Goal: Answer question/provide support: Share knowledge or assist other users

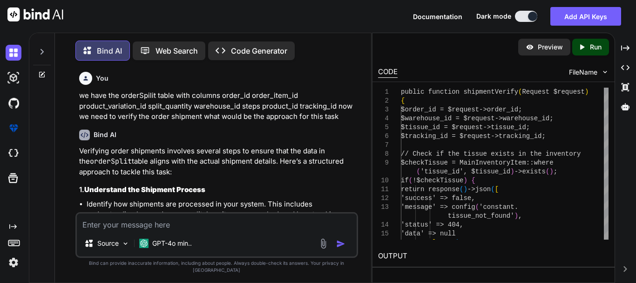
scroll to position [1610, 0]
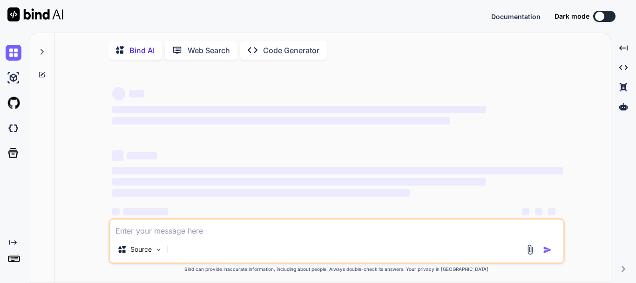
type textarea "x"
click at [147, 228] on textarea at bounding box center [337, 227] width 454 height 17
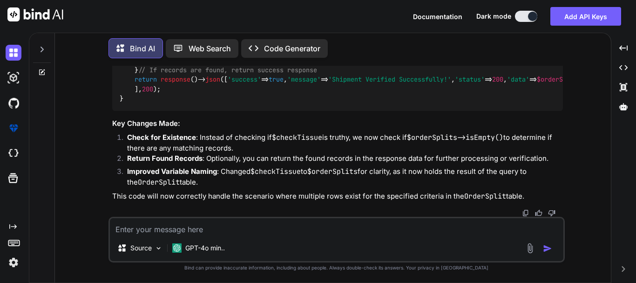
scroll to position [1391, 0]
click at [250, 185] on li "Improved Variable Naming : Changed $checkTissue to $orderSplits for clarity, as…" at bounding box center [341, 176] width 443 height 21
click at [156, 229] on textarea at bounding box center [337, 226] width 454 height 17
type textarea "We"
click at [139, 225] on textarea at bounding box center [337, 226] width 454 height 17
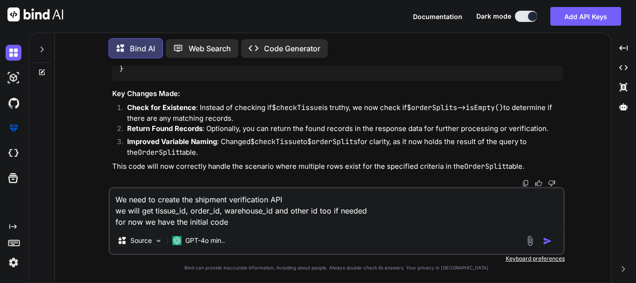
click at [251, 223] on textarea "We need to create the shipment verification API we will get tissue_id, order_id…" at bounding box center [337, 207] width 454 height 39
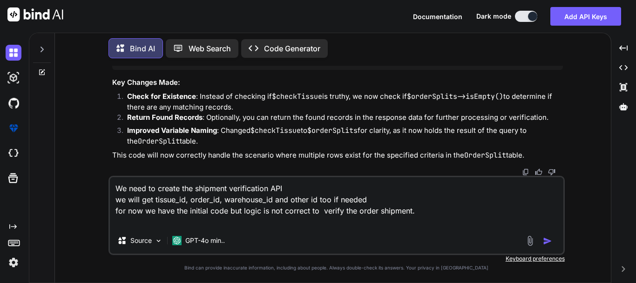
click at [164, 222] on textarea "We need to create the shipment verification API we will get tissue_id, order_id…" at bounding box center [337, 202] width 454 height 50
paste textarea "public function shipmentVerify(Request $request) { $order_id = $request->order_…"
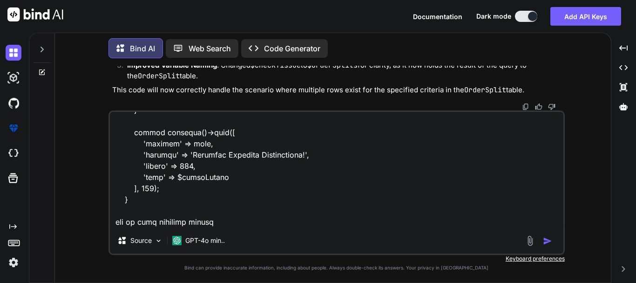
scroll to position [382, 0]
click at [219, 224] on textarea at bounding box center [337, 170] width 454 height 116
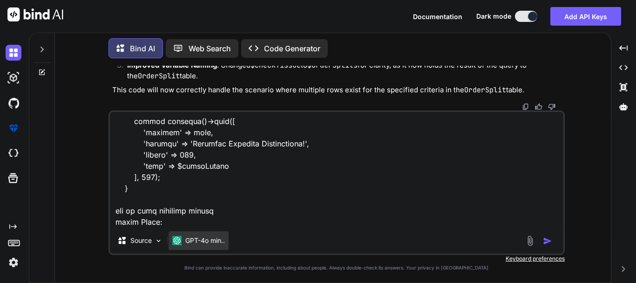
scroll to position [393, 0]
click at [173, 223] on textarea at bounding box center [337, 170] width 454 height 116
click at [173, 209] on textarea at bounding box center [337, 170] width 454 height 116
drag, startPoint x: 201, startPoint y: 210, endPoint x: 119, endPoint y: 212, distance: 82.0
click at [119, 212] on textarea at bounding box center [337, 170] width 454 height 116
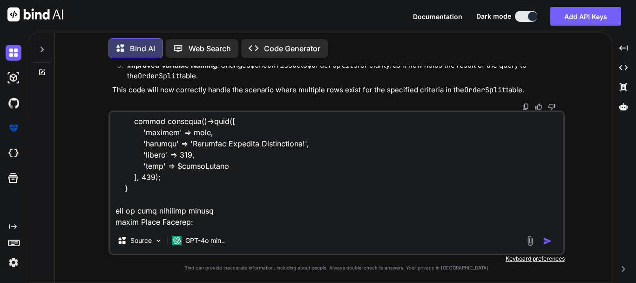
click at [116, 213] on textarea at bounding box center [337, 170] width 454 height 116
click at [215, 210] on textarea at bounding box center [337, 170] width 454 height 116
drag, startPoint x: 205, startPoint y: 213, endPoint x: 95, endPoint y: 209, distance: 109.6
click at [95, 209] on div "You we have the orderSpilit table with columns order_id order_item_id product_v…" at bounding box center [336, 174] width 549 height 217
paste textarea "order Table Columns: protected $fillable = [ 'order_id', 'ivr_id', 'replenish_i…"
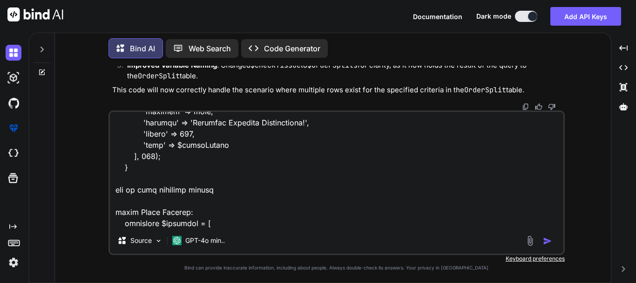
scroll to position [457, 0]
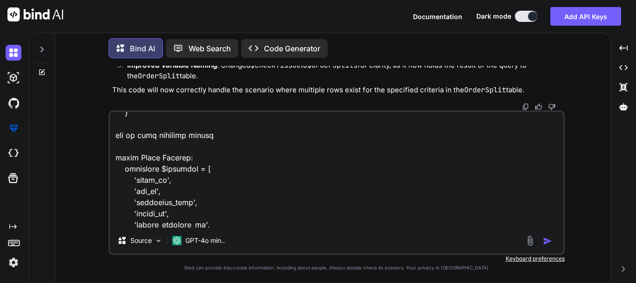
click at [168, 146] on textarea at bounding box center [337, 170] width 454 height 116
click at [207, 159] on textarea at bounding box center [337, 170] width 454 height 116
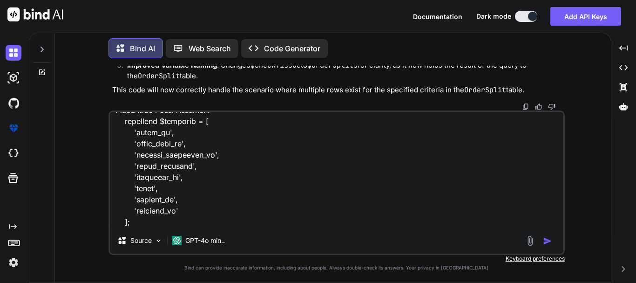
scroll to position [1075, 0]
click at [164, 224] on textarea at bounding box center [337, 170] width 454 height 116
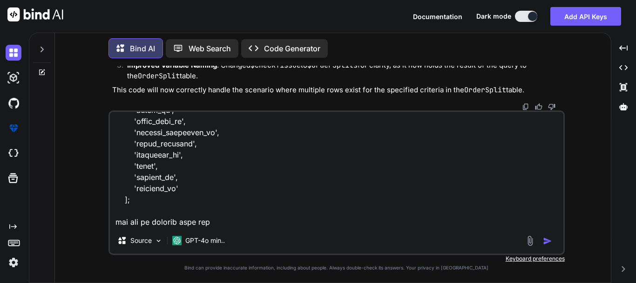
type textarea "We need to create the shipment verification API we will get tissue_id, order_id…"
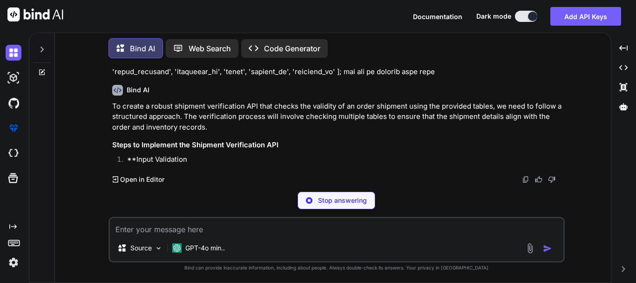
scroll to position [1683, 0]
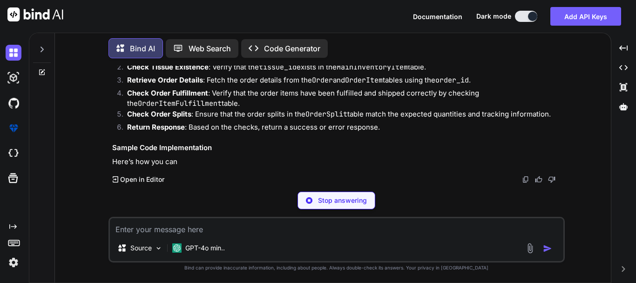
drag, startPoint x: 293, startPoint y: 133, endPoint x: 341, endPoint y: 134, distance: 47.5
click at [335, 20] on p "To create a robust shipment verification API that checks the validity of an ord…" at bounding box center [337, 4] width 451 height 32
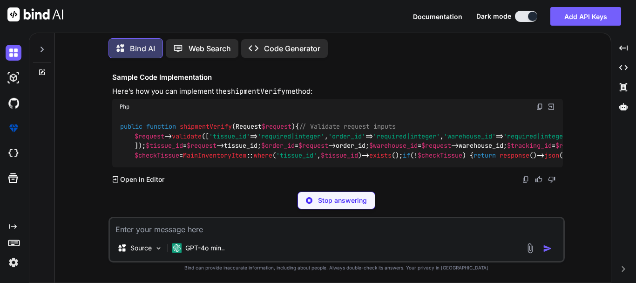
drag, startPoint x: 140, startPoint y: 143, endPoint x: 169, endPoint y: 145, distance: 28.9
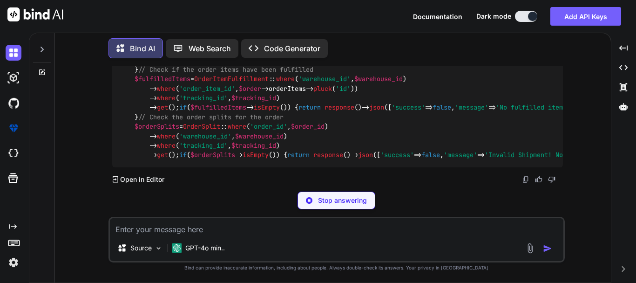
scroll to position [2009, 0]
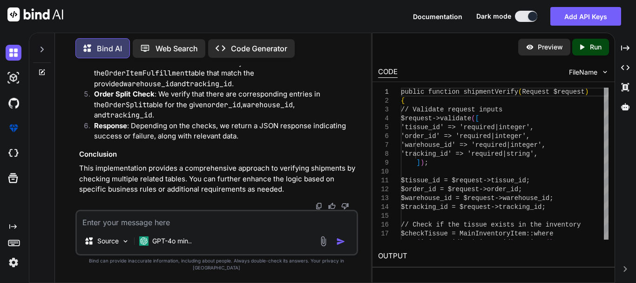
scroll to position [2211, 0]
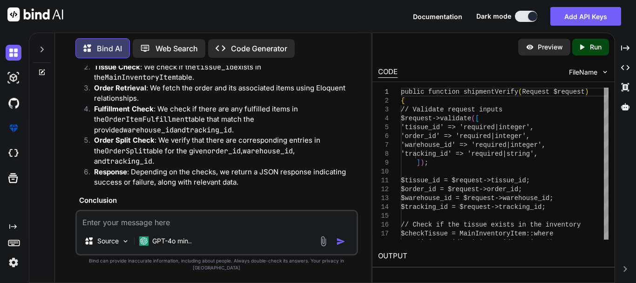
click at [164, 228] on textarea at bounding box center [217, 219] width 280 height 17
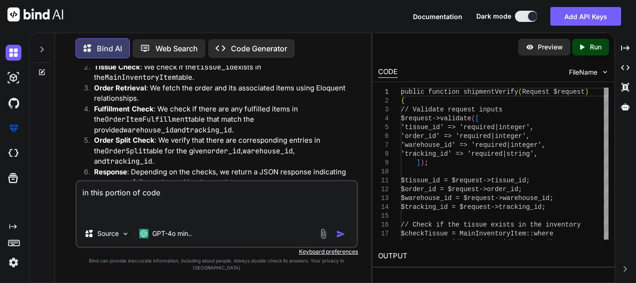
paste textarea "$fulfilledItems = OrderItemFulfillment::where('warehouse_id', $warehouse_id) ->…"
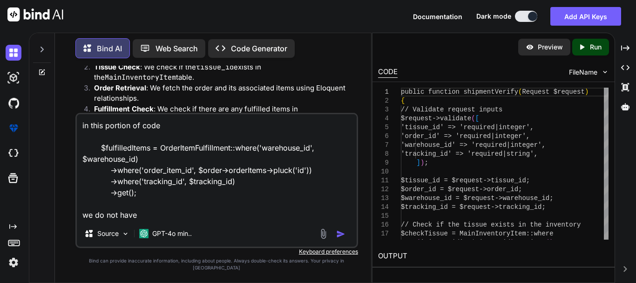
click at [161, 189] on textarea "in this portion of code $fulfilledItems = OrderItemFulfillment::where('warehous…" at bounding box center [217, 167] width 280 height 106
click at [162, 220] on textarea "in this portion of code $fulfilledItems = OrderItemFulfillment::where('warehous…" at bounding box center [217, 167] width 280 height 106
paste textarea "tracking_id"
click at [239, 220] on textarea "in this portion of code $fulfilledItems = OrderItemFulfillment::where('warehous…" at bounding box center [217, 167] width 280 height 106
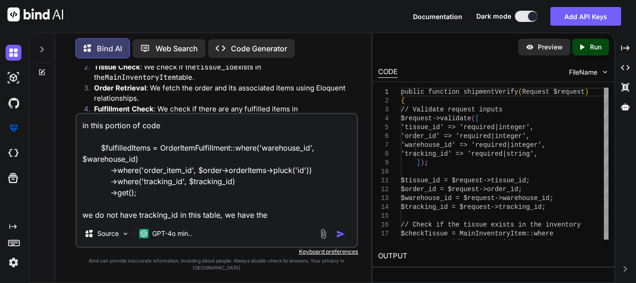
click at [153, 188] on textarea "in this portion of code $fulfilledItems = OrderItemFulfillment::where('warehous…" at bounding box center [217, 167] width 280 height 106
click at [283, 228] on div "in this portion of code $fulfilledItems = OrderItemFulfillment::where('warehous…" at bounding box center [216, 180] width 283 height 135
click at [283, 220] on textarea "in this portion of code $fulfilledItems = OrderItemFulfillment::where('warehous…" at bounding box center [217, 167] width 280 height 106
paste textarea "tracking_id"
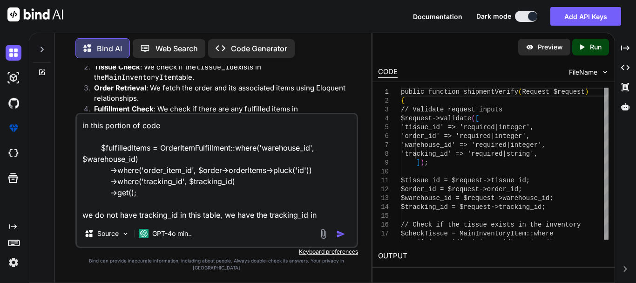
paste textarea "OrderSplit"
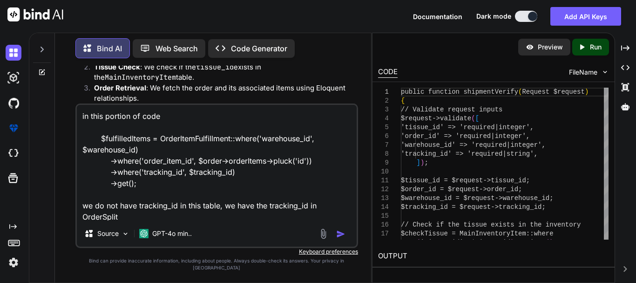
scroll to position [1, 0]
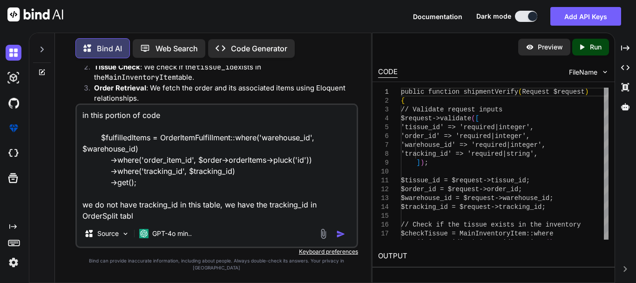
type textarea "in this portion of code $fulfilledItems = OrderItemFulfillment::where('warehous…"
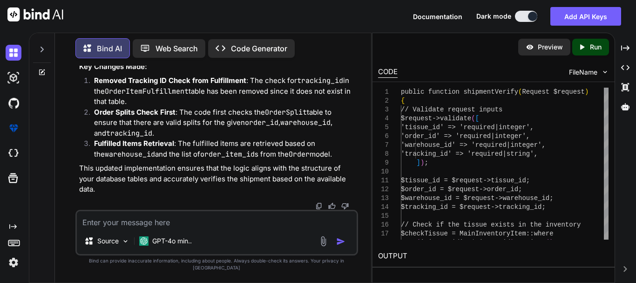
scroll to position [4257, 0]
drag, startPoint x: 139, startPoint y: 134, endPoint x: 157, endPoint y: 134, distance: 17.7
click at [157, 134] on li "Order Splits Check First : The code first checks the OrderSplit table to ensure…" at bounding box center [222, 123] width 270 height 32
click at [220, 137] on li "Order Splits Check First : The code first checks the OrderSplit table to ensure…" at bounding box center [222, 123] width 270 height 32
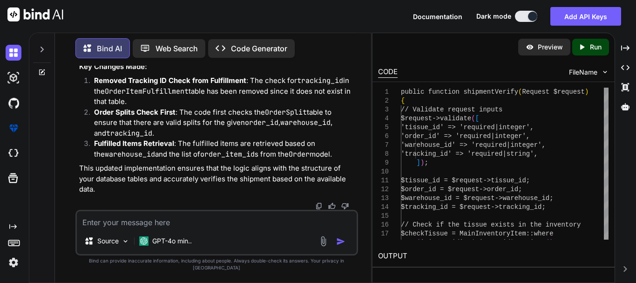
click at [167, 222] on textarea at bounding box center [217, 219] width 280 height 17
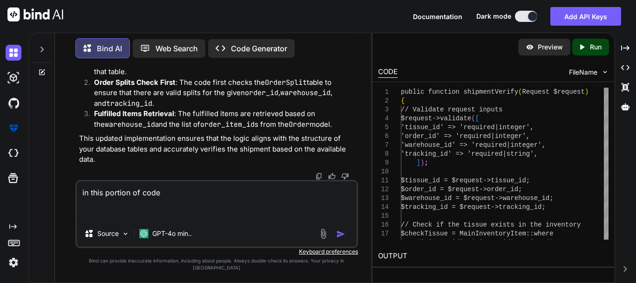
paste textarea "// Retrieve the order and its items $order = Order::with('orderItems')->find($o…"
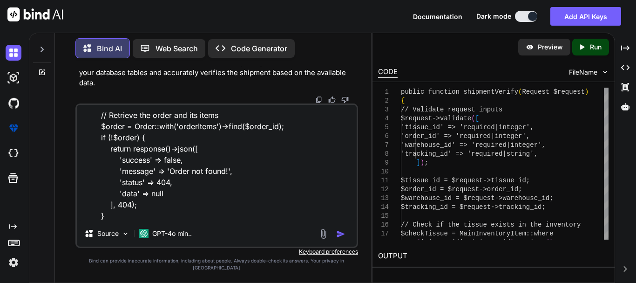
scroll to position [47, 0]
click at [150, 220] on textarea "in this portion of code // Retrieve the order and its items $order = Order::wit…" at bounding box center [217, 163] width 280 height 116
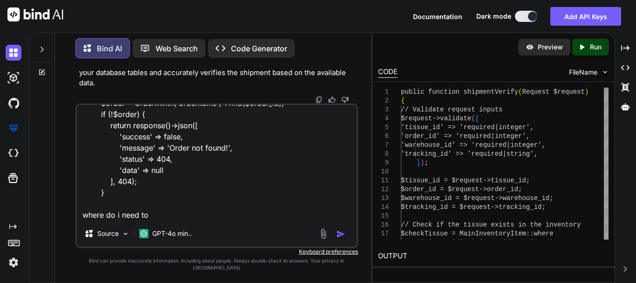
click at [191, 220] on textarea "in this portion of code // Retrieve the order and its items $order = Order::wit…" at bounding box center [217, 163] width 280 height 116
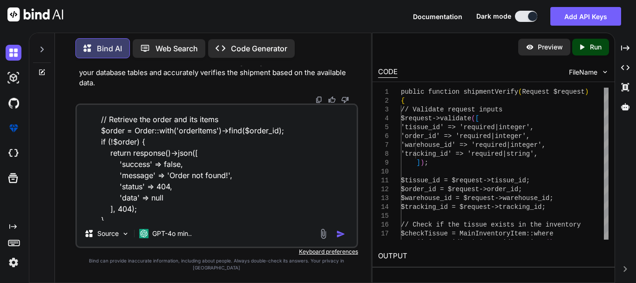
scroll to position [0, 0]
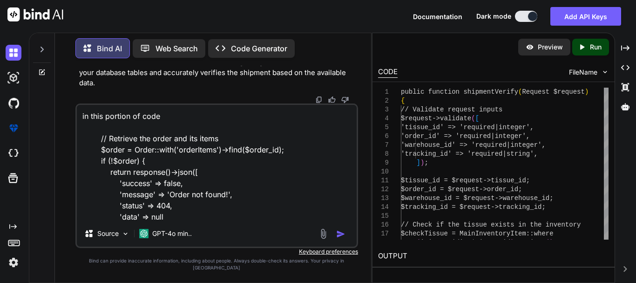
click at [201, 157] on textarea "in this portion of code // Retrieve the order and its items $order = Order::wit…" at bounding box center [217, 163] width 280 height 116
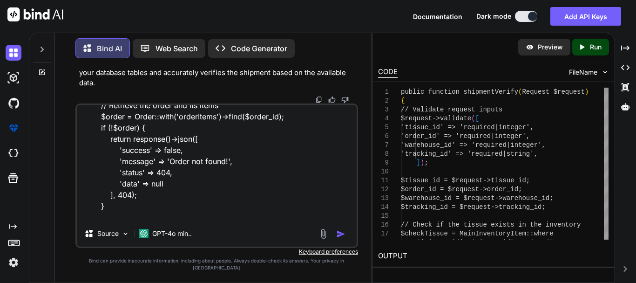
scroll to position [47, 0]
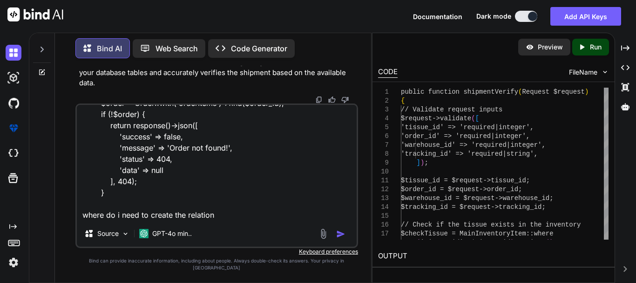
click at [230, 220] on textarea "in this portion of code // Retrieve the order and its items $order = Order::wit…" at bounding box center [217, 163] width 280 height 116
click at [229, 220] on textarea "in this portion of code // Retrieve the order and its items $order = Order::wit…" at bounding box center [217, 163] width 280 height 116
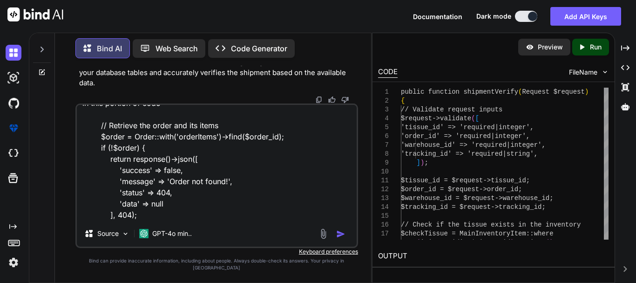
scroll to position [0, 0]
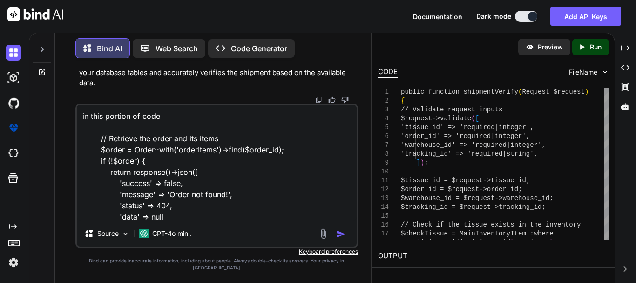
click at [202, 158] on textarea "in this portion of code // Retrieve the order and its items $order = Order::wit…" at bounding box center [217, 163] width 280 height 116
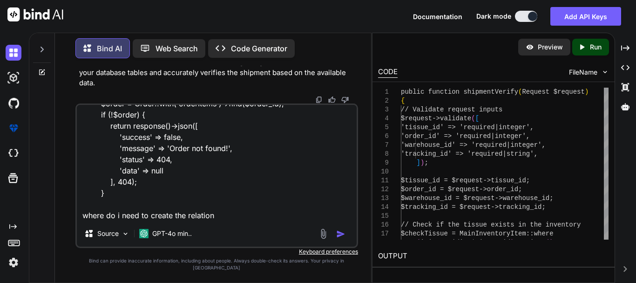
scroll to position [47, 0]
click at [233, 219] on textarea "in this portion of code // Retrieve the order and its items $order = Order::wit…" at bounding box center [217, 163] width 280 height 116
paste textarea "orderItems"
type textarea "in this portion of code // Retrieve the order and its items $order = Order::wit…"
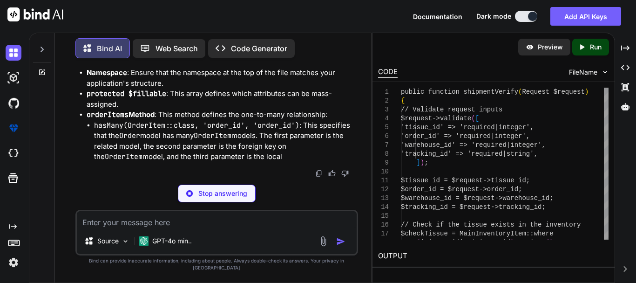
scroll to position [4788, 0]
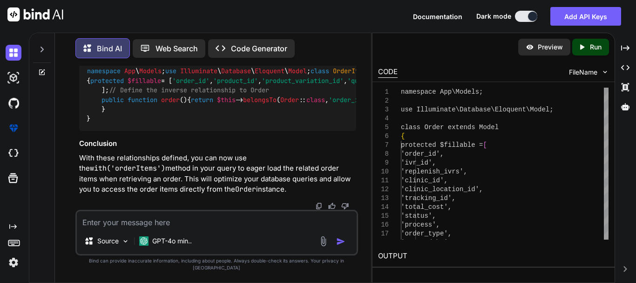
scroll to position [5208, 0]
click at [175, 104] on span "order" at bounding box center [170, 99] width 19 height 8
click at [280, 104] on span "Order" at bounding box center [289, 99] width 19 height 8
click at [259, 123] on code "namespace App \ Models ; use Illuminate \ Database \ Eloquent \ Model ; class O…" at bounding box center [286, 94] width 399 height 57
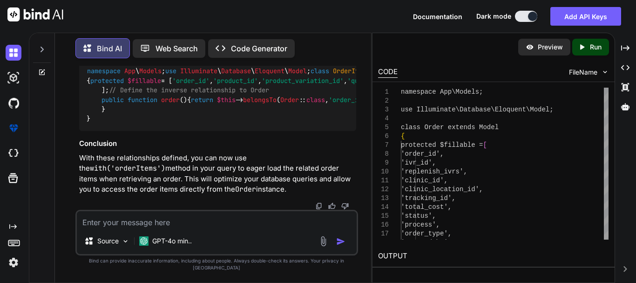
scroll to position [4788, 0]
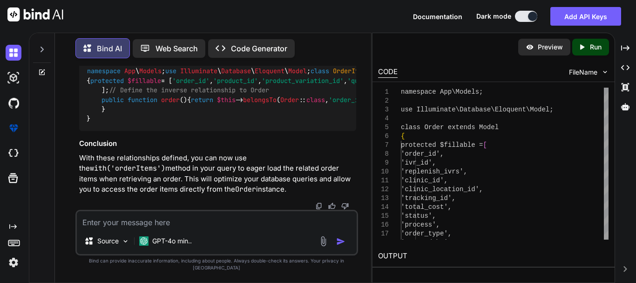
click at [118, 228] on textarea at bounding box center [217, 219] width 280 height 17
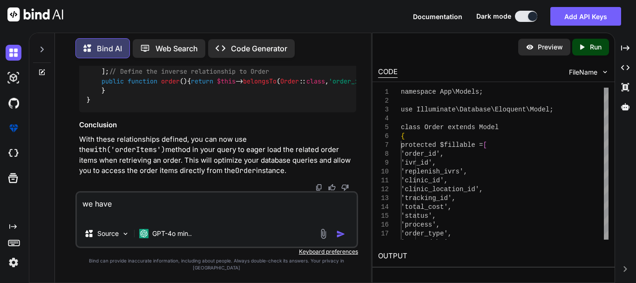
paste textarea "public function orderItem() { return $this->hasMany(OrderItem::class); }"
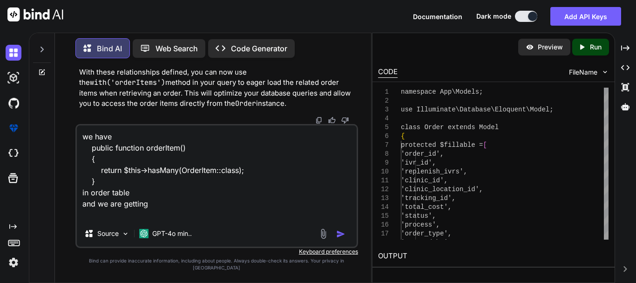
click at [127, 220] on textarea "we have public function orderItem() { return $this->hasMany(OrderItem::class); …" at bounding box center [217, 172] width 280 height 95
paste textarea "{ "id": 2, "order_id": "New_00002", "ivr_id": null, "replenish_ivrs": null, "cl…"
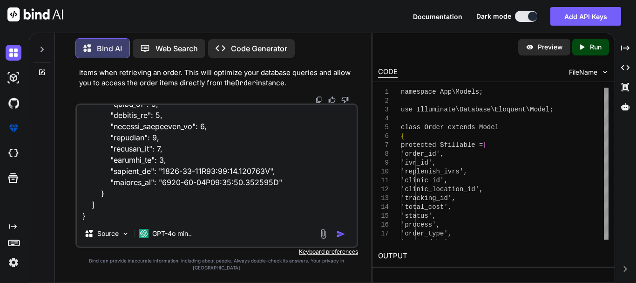
scroll to position [572, 0]
click at [130, 220] on textarea at bounding box center [217, 163] width 280 height 116
click at [107, 218] on textarea at bounding box center [217, 163] width 280 height 116
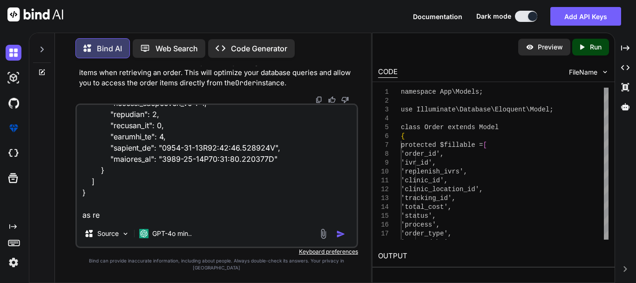
paste textarea "return $order;"
type textarea "we have public function orderItem() { return $this->hasMany(OrderItem::class); …"
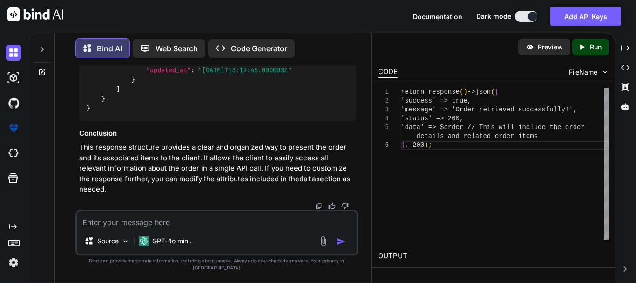
scroll to position [5948, 0]
drag, startPoint x: 113, startPoint y: 94, endPoint x: 226, endPoint y: 94, distance: 112.7
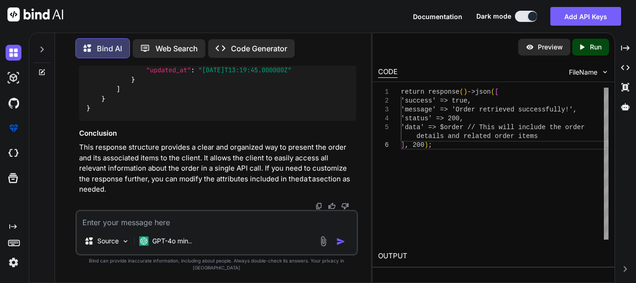
click at [193, 228] on textarea at bounding box center [217, 219] width 280 height 17
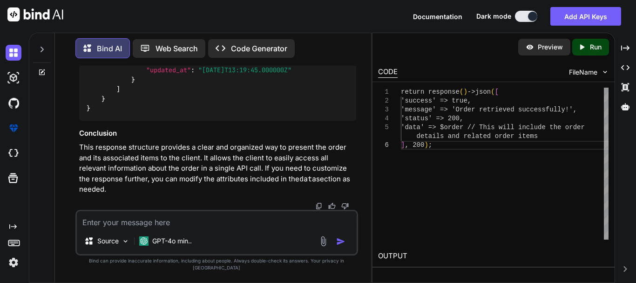
click at [152, 228] on textarea at bounding box center [217, 219] width 280 height 17
type textarea "update the coding accordingly"
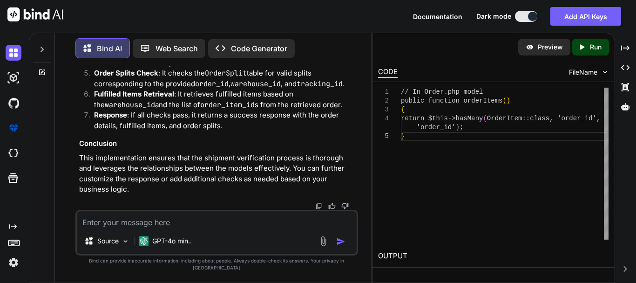
scroll to position [6750, 0]
drag, startPoint x: 97, startPoint y: 164, endPoint x: 79, endPoint y: 141, distance: 28.9
copy code "public function orderItems ( ) { return $this -> hasMany ( OrderItem :: class ,…"
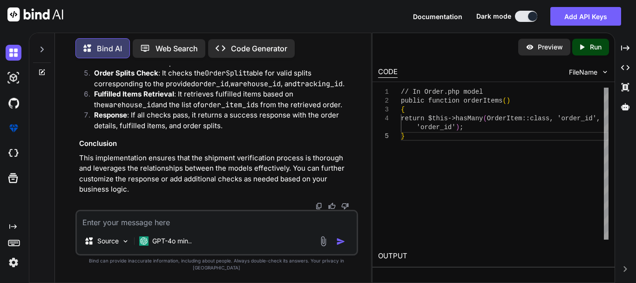
drag, startPoint x: 99, startPoint y: 168, endPoint x: 84, endPoint y: 140, distance: 31.7
copy code "public function orderItems ( ) { return $this -> hasMany ( OrderItem :: class ,…"
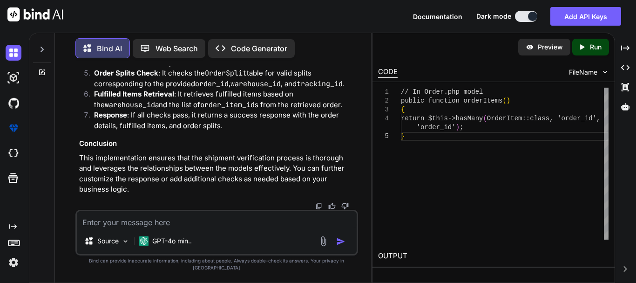
scroll to position [6797, 0]
click at [165, 226] on textarea at bounding box center [217, 219] width 280 height 17
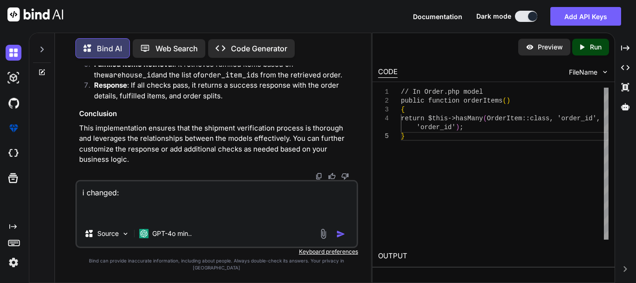
paste textarea "public function orderItems() { return $this->hasMany(OrderItem::class, 'order_i…"
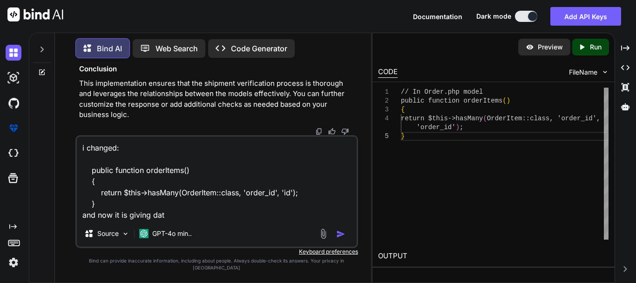
type textarea "i changed: public function orderItems() { return $this->hasMany(OrderItem::clas…"
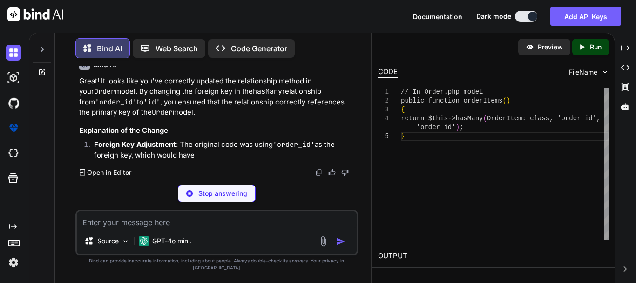
scroll to position [7942, 0]
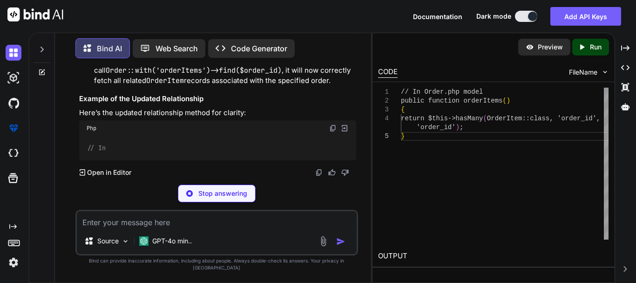
drag, startPoint x: 203, startPoint y: 134, endPoint x: 247, endPoint y: 135, distance: 43.8
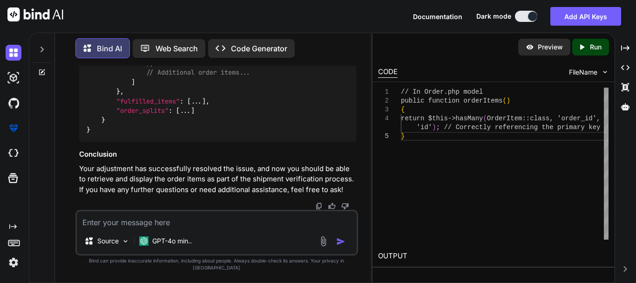
scroll to position [8361, 0]
click at [170, 130] on div "{ "success" : true , "message" : "Shipment Verified Successfully!" , "status" :…" at bounding box center [217, 6] width 277 height 272
drag, startPoint x: 147, startPoint y: 150, endPoint x: 201, endPoint y: 157, distance: 54.5
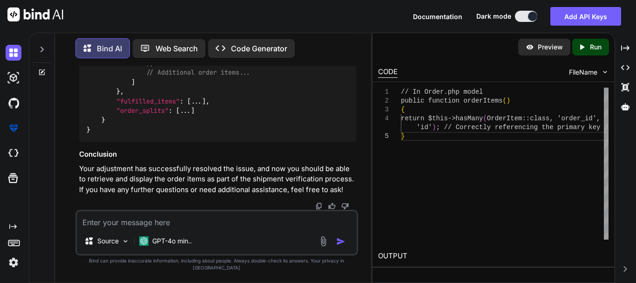
click at [200, 142] on div "{ "success" : true , "message" : "Shipment Verified Successfully!" , "status" :…" at bounding box center [217, 6] width 277 height 272
click at [242, 142] on div "{ "success" : true , "message" : "Shipment Verified Successfully!" , "status" :…" at bounding box center [217, 6] width 277 height 272
